Goal: Information Seeking & Learning: Learn about a topic

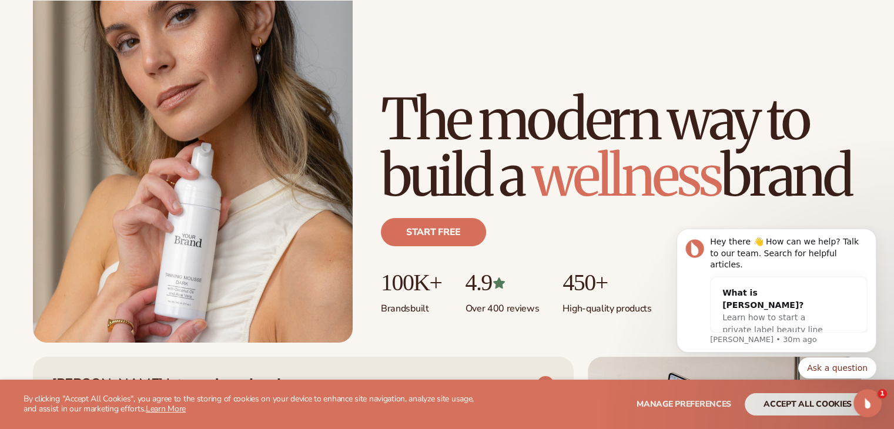
scroll to position [133, 0]
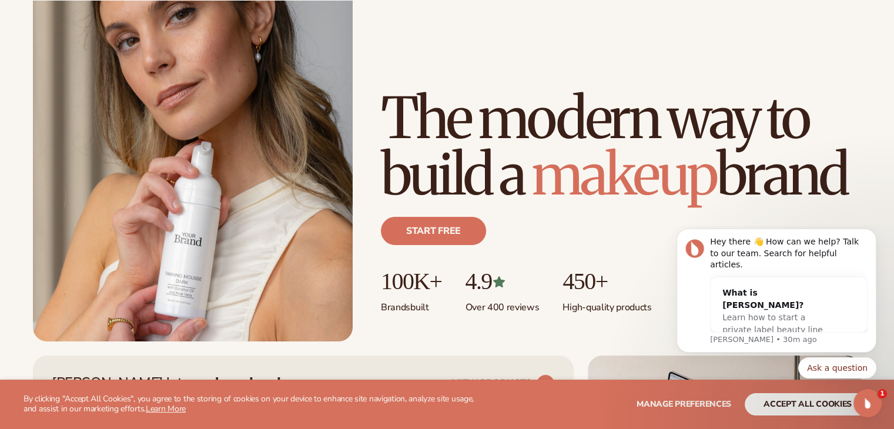
click at [813, 409] on body "Hey there 👋 How can we help? Talk to our team. Search for helpful articles. Wha…" at bounding box center [777, 325] width 226 height 188
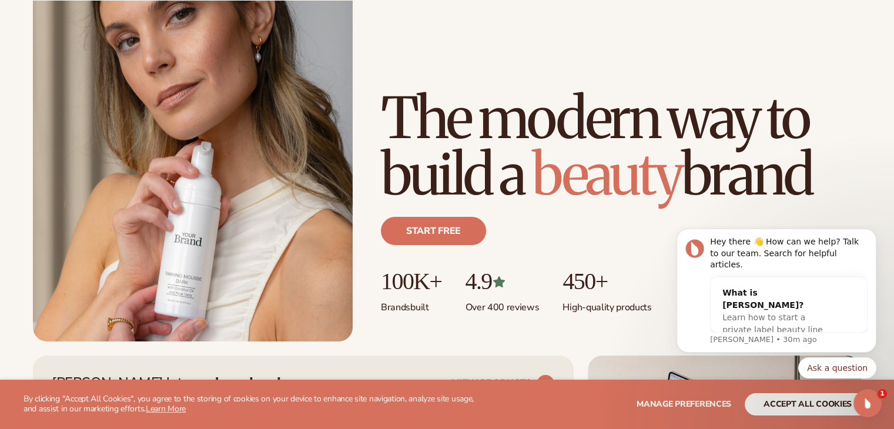
click at [790, 406] on body "Hey there 👋 How can we help? Talk to our team. Search for helpful articles. Wha…" at bounding box center [777, 325] width 226 height 188
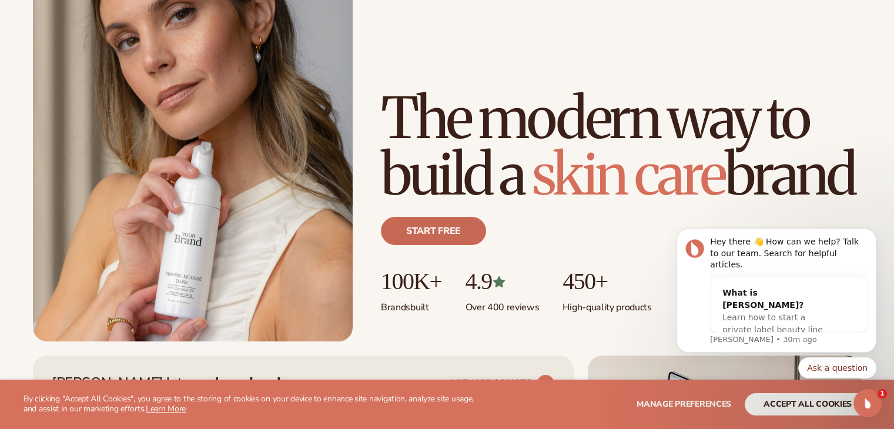
scroll to position [0, 0]
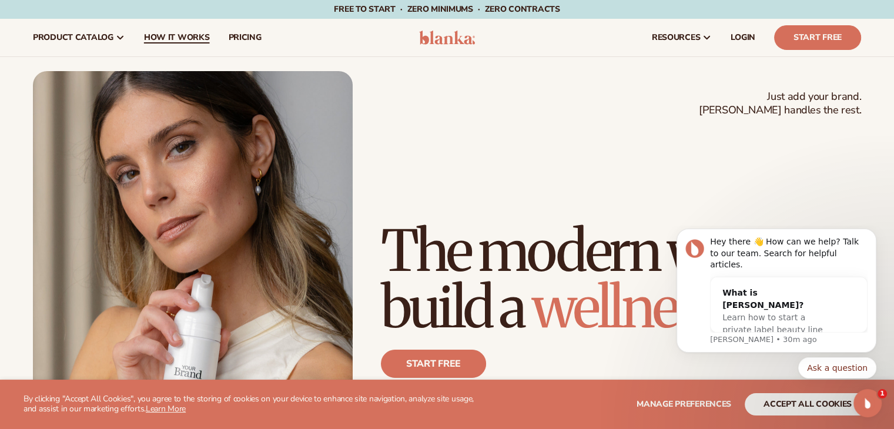
click at [172, 36] on span "How It Works" at bounding box center [177, 37] width 66 height 9
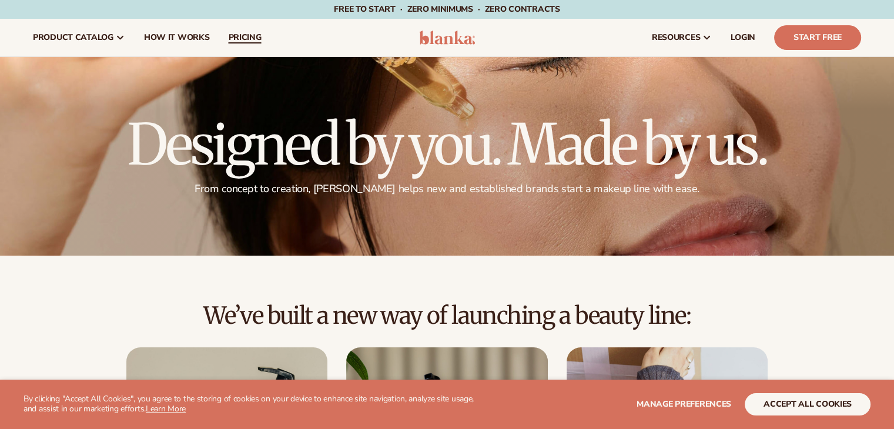
click at [238, 38] on span "pricing" at bounding box center [244, 37] width 33 height 9
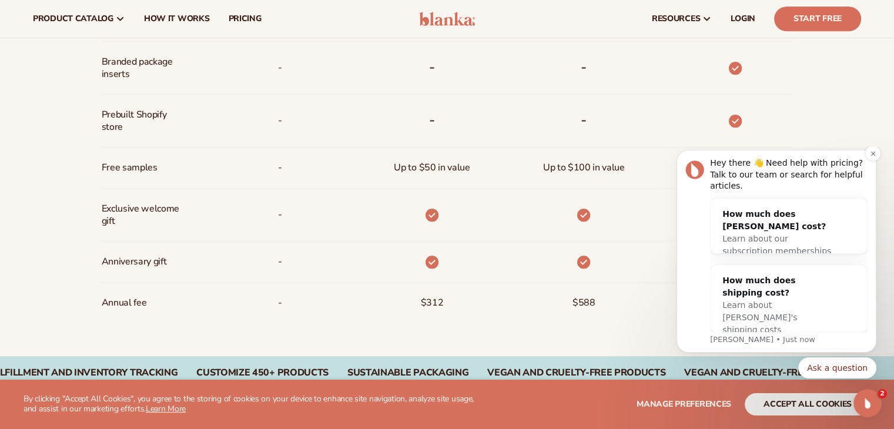
scroll to position [882, 0]
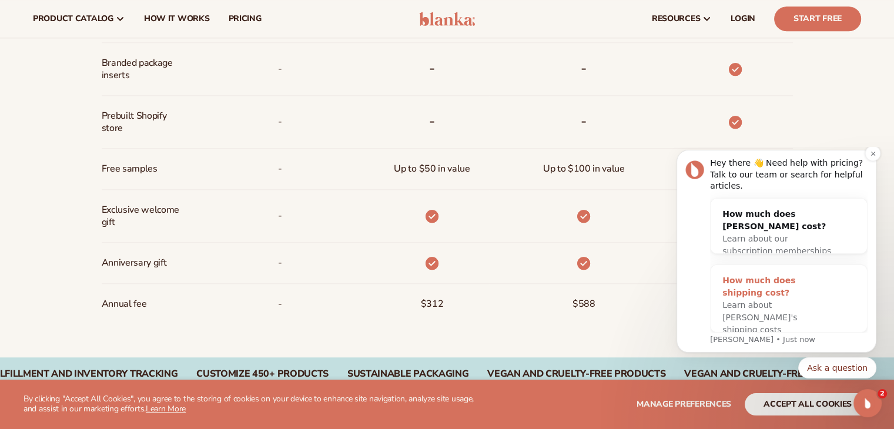
click at [781, 320] on div "Learn about [PERSON_NAME]'s shipping costs" at bounding box center [777, 317] width 109 height 37
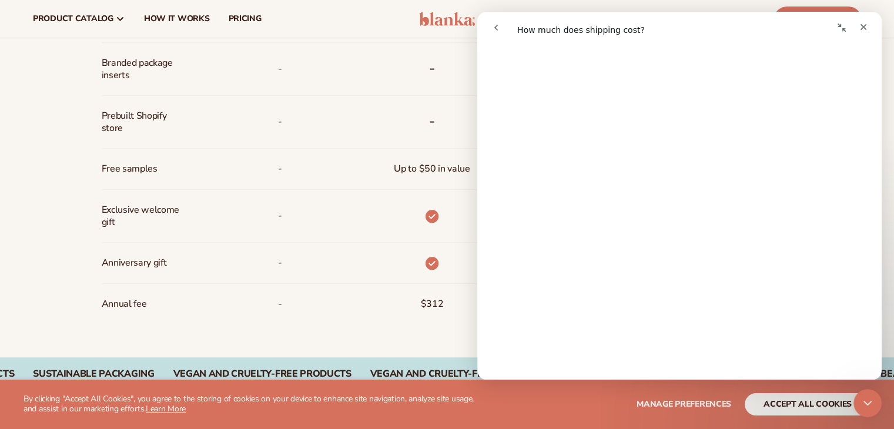
scroll to position [1073, 0]
click at [868, 27] on div "Close" at bounding box center [863, 26] width 21 height 21
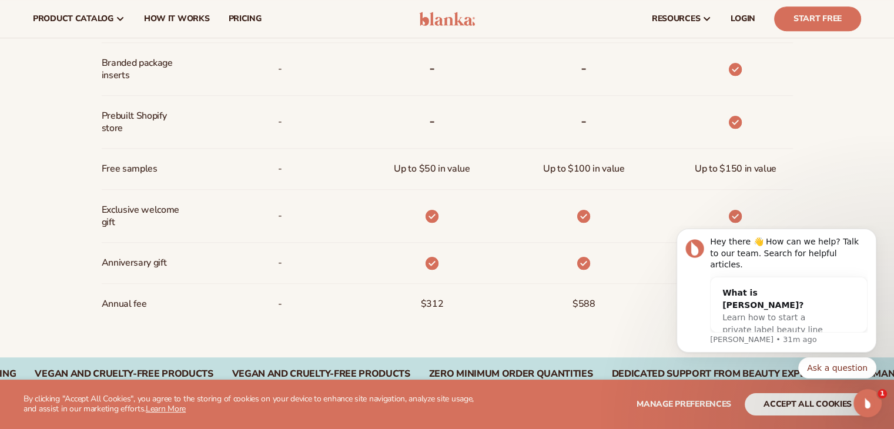
scroll to position [859, 0]
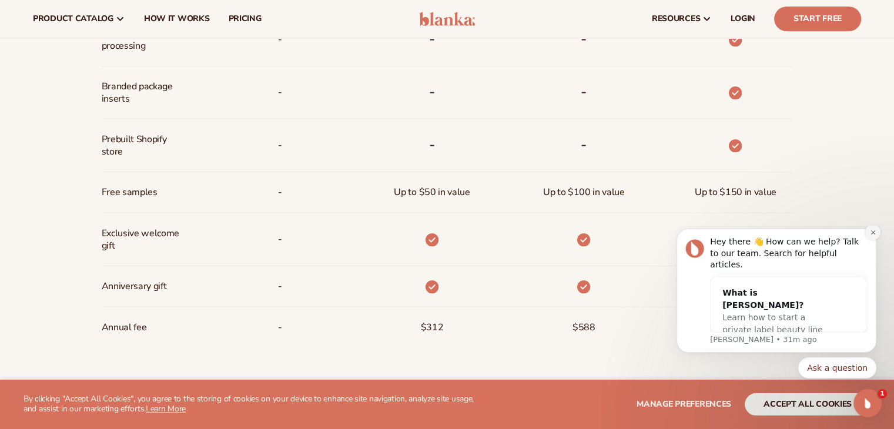
click at [872, 236] on icon "Dismiss notification" at bounding box center [873, 232] width 6 height 6
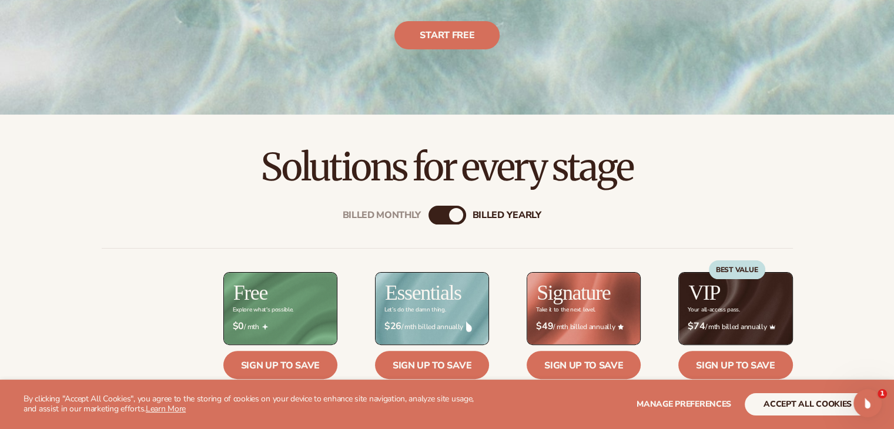
scroll to position [0, 0]
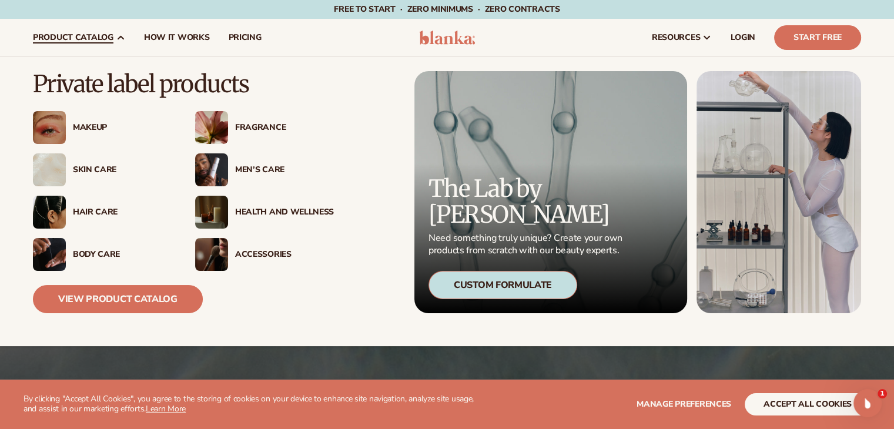
click at [102, 165] on div "Skin Care" at bounding box center [122, 170] width 99 height 10
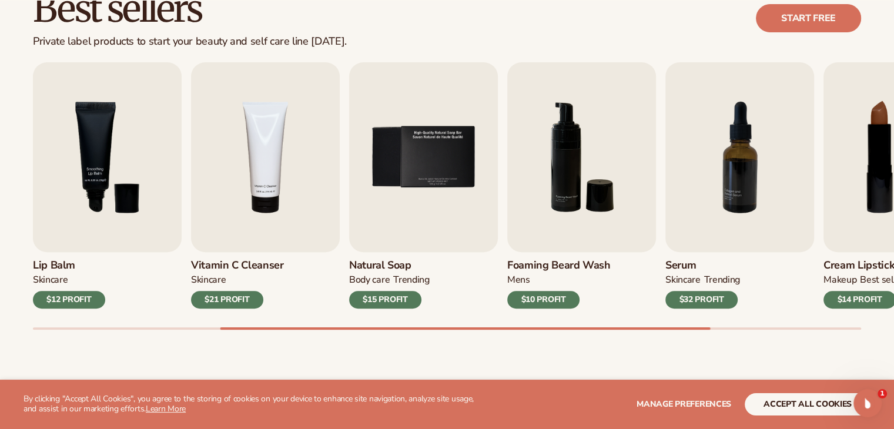
scroll to position [362, 0]
